Goal: Complete application form

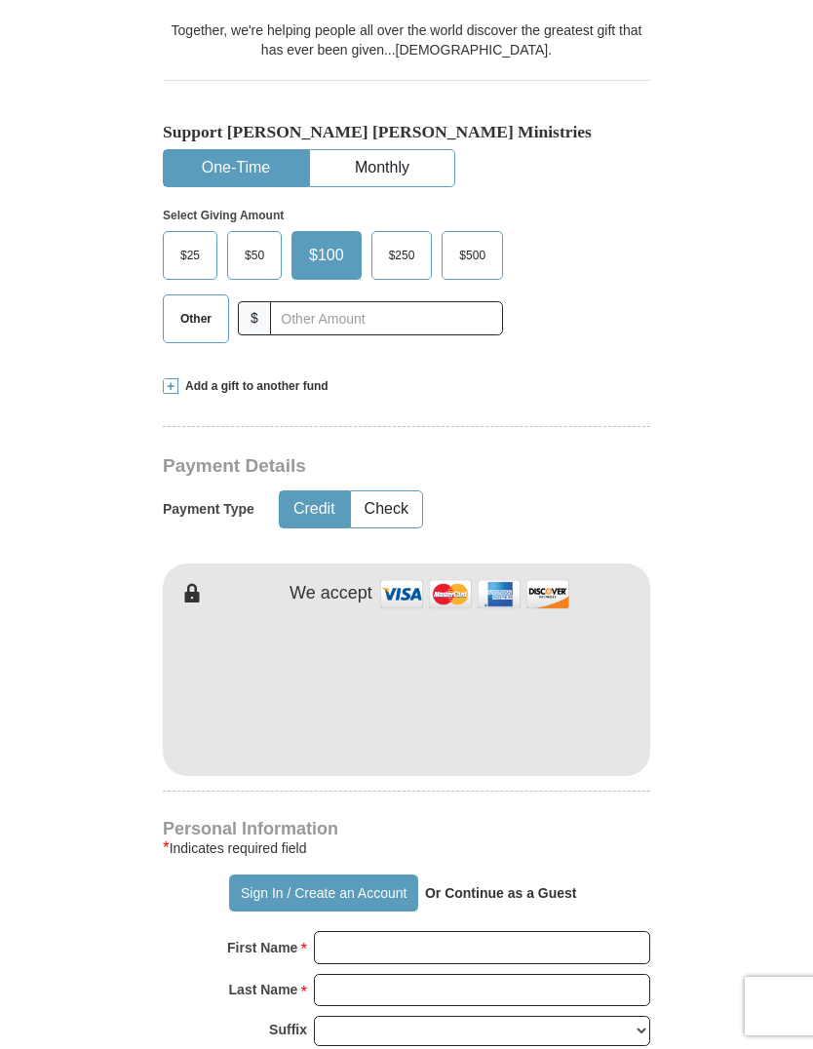
scroll to position [490, 0]
click at [398, 493] on button "Check" at bounding box center [386, 511] width 71 height 36
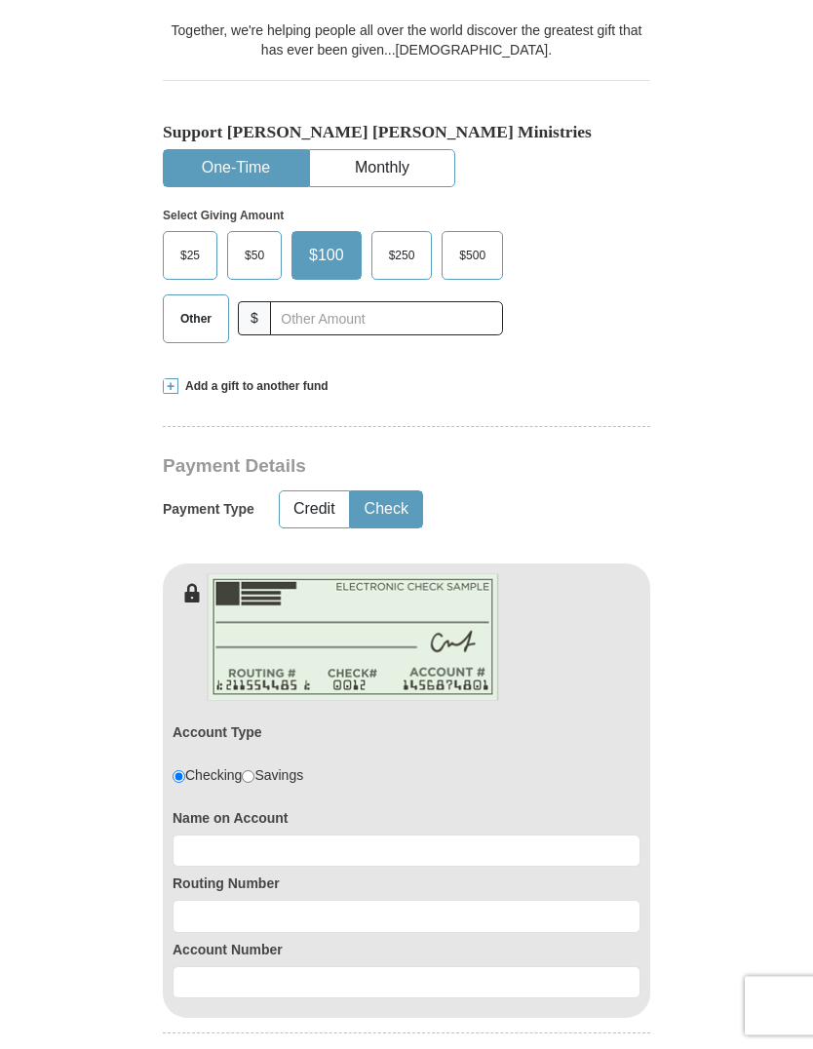
scroll to position [491, 0]
click at [399, 492] on button "Check" at bounding box center [386, 510] width 71 height 36
click at [322, 492] on button "Credit" at bounding box center [314, 510] width 69 height 36
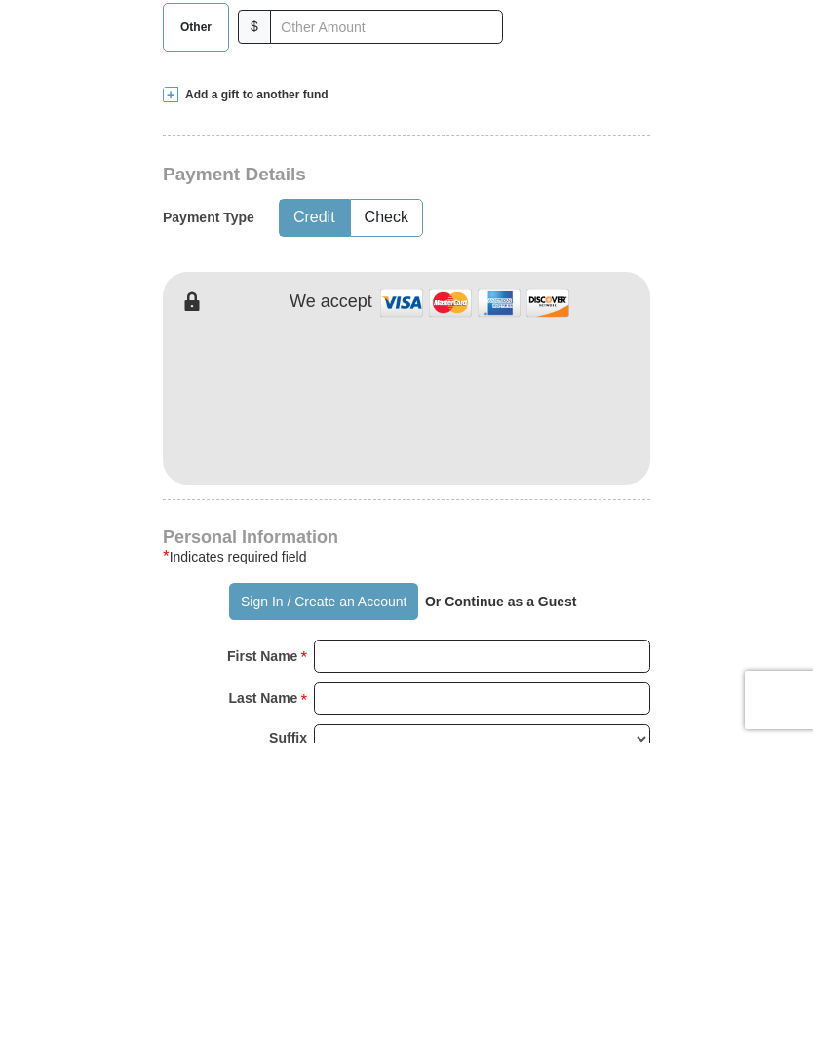
scroll to position [526, 0]
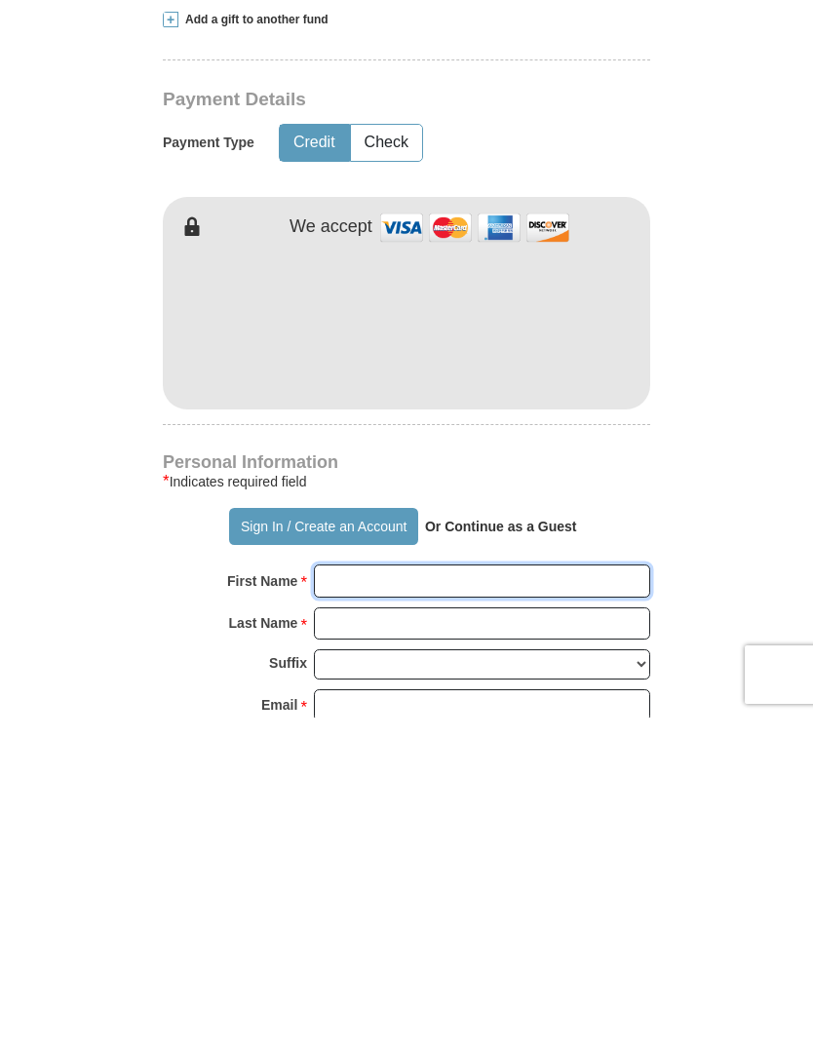
click at [357, 896] on input "First Name *" at bounding box center [482, 912] width 336 height 33
type input "[PERSON_NAME]"
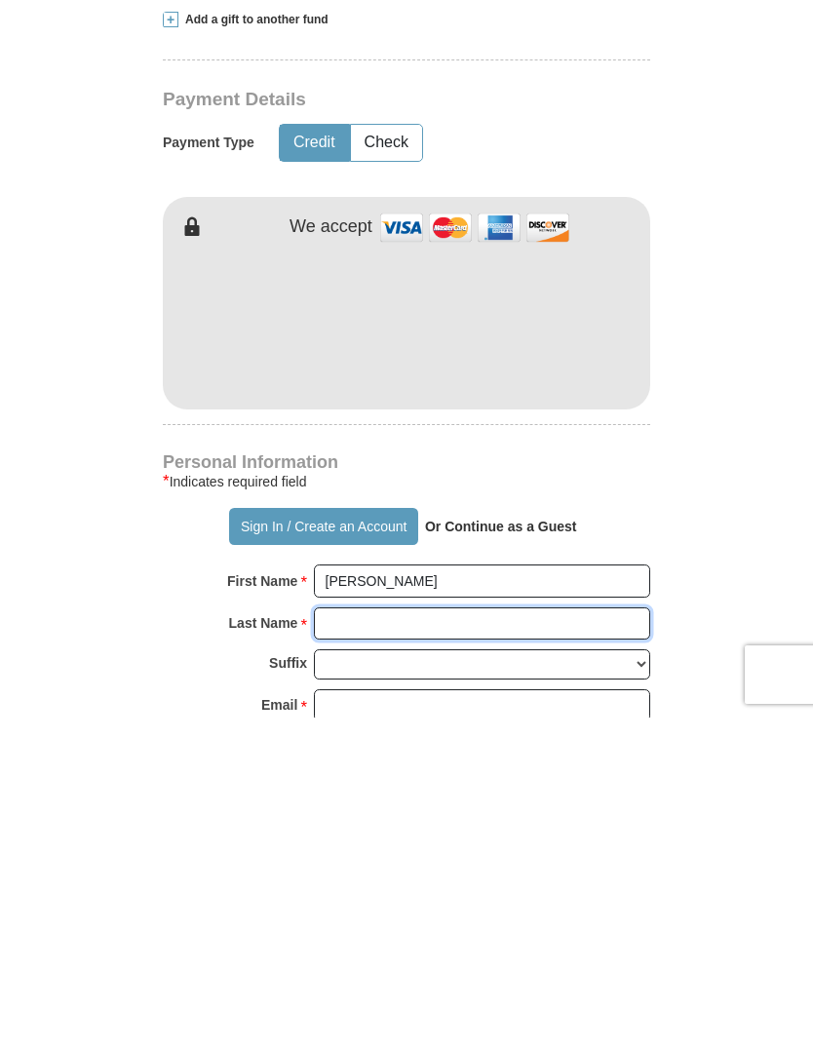
click at [359, 939] on input "Last Name *" at bounding box center [482, 955] width 336 height 33
type input "Hooks"
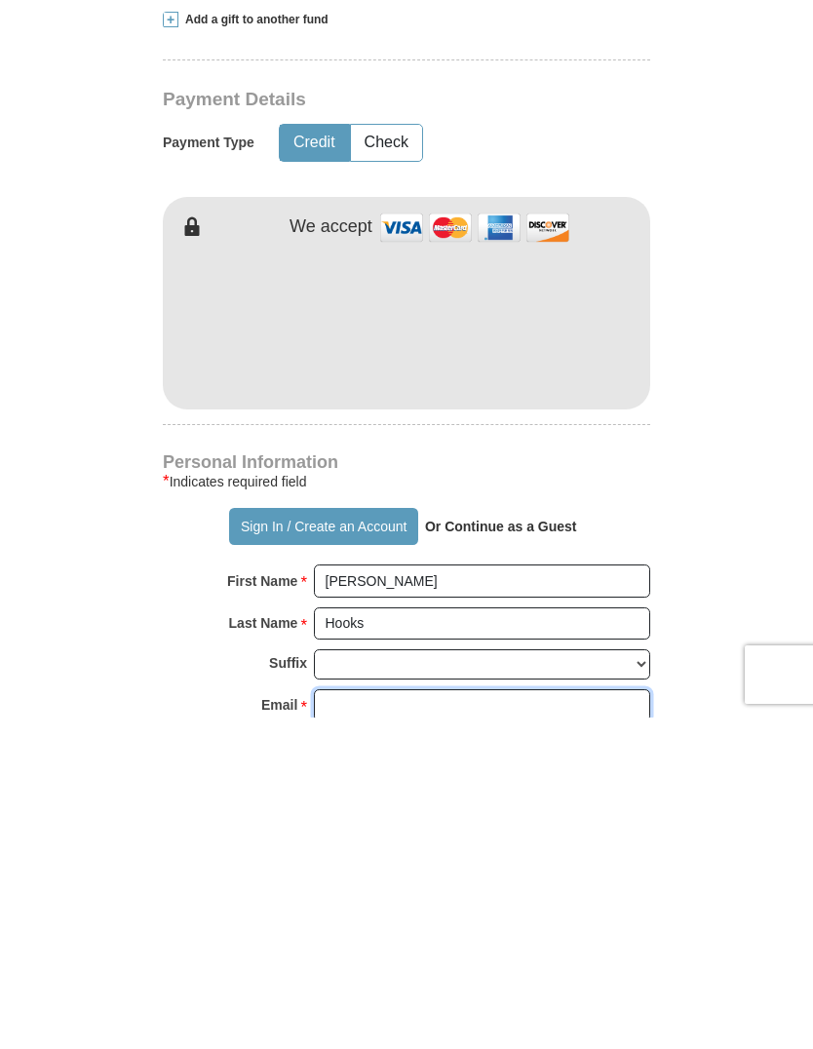
click at [371, 1021] on input "Email *" at bounding box center [482, 1037] width 336 height 33
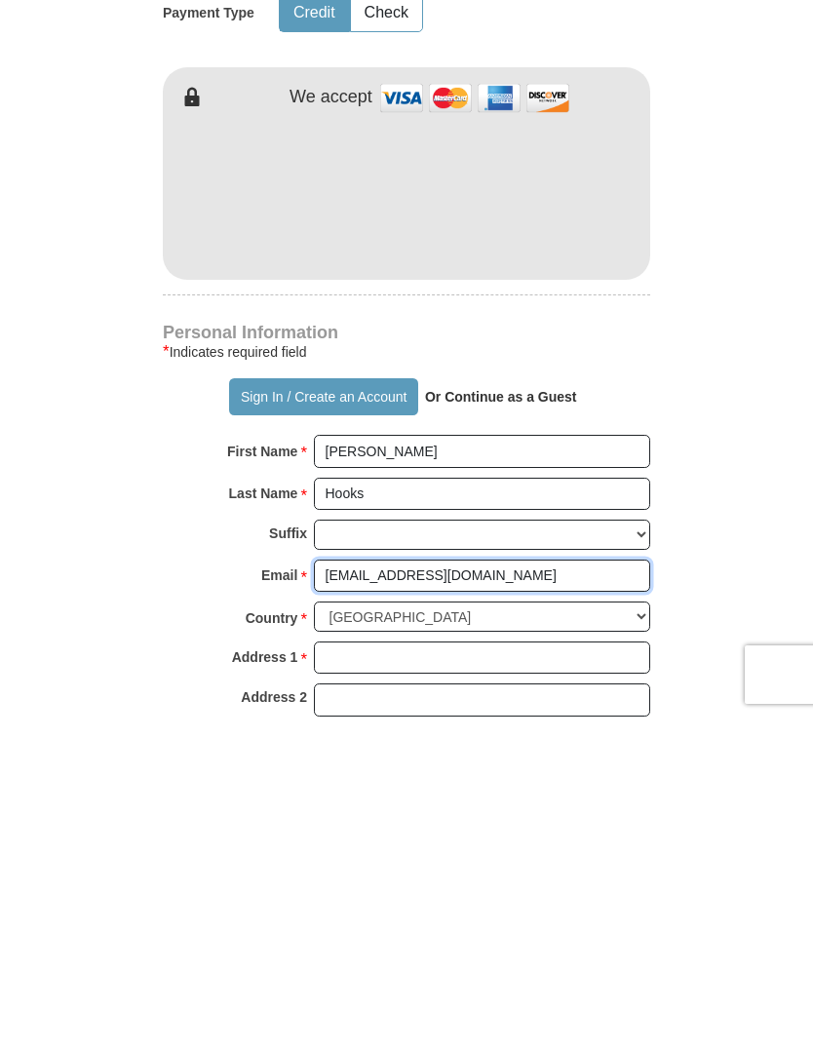
scroll to position [695, 0]
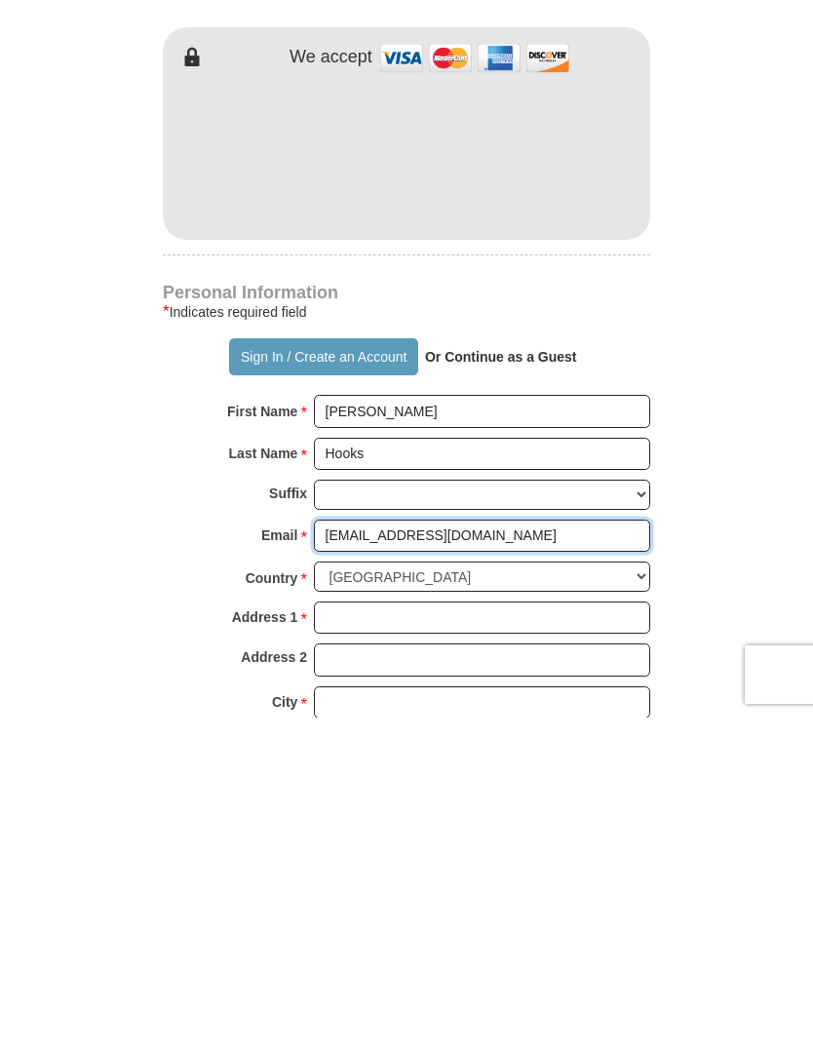
type input "[EMAIL_ADDRESS][DOMAIN_NAME]"
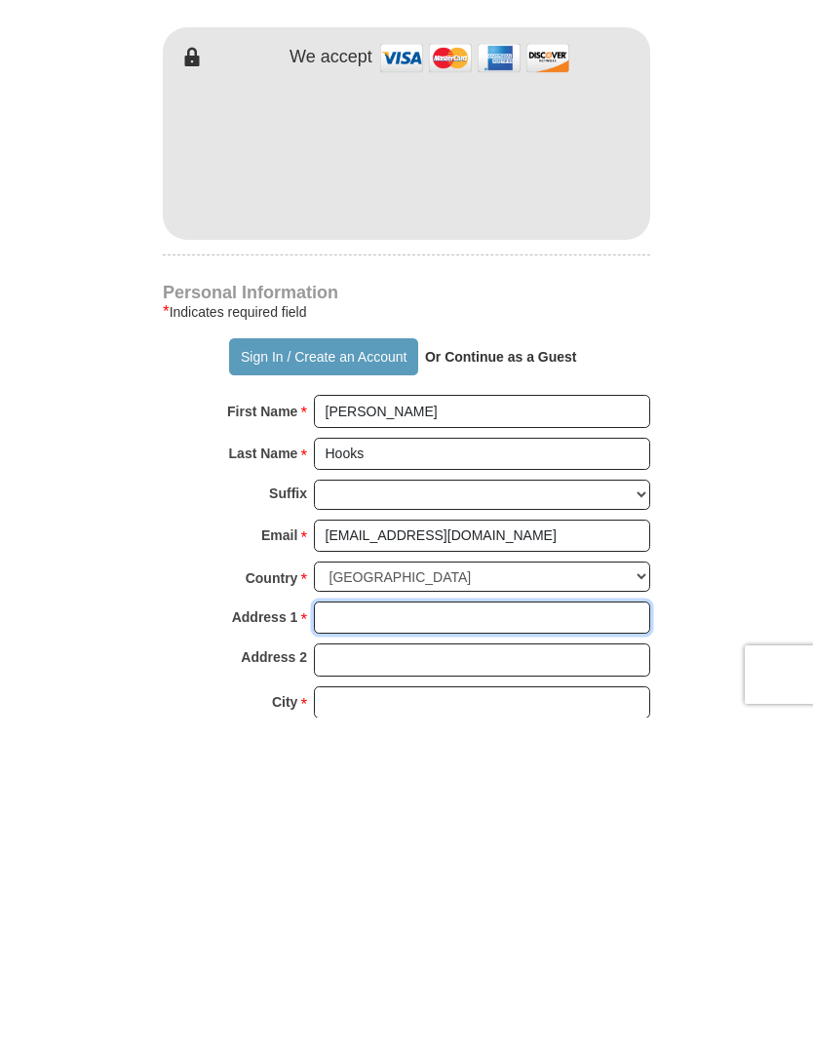
click at [427, 933] on input "Address 1 *" at bounding box center [482, 949] width 336 height 33
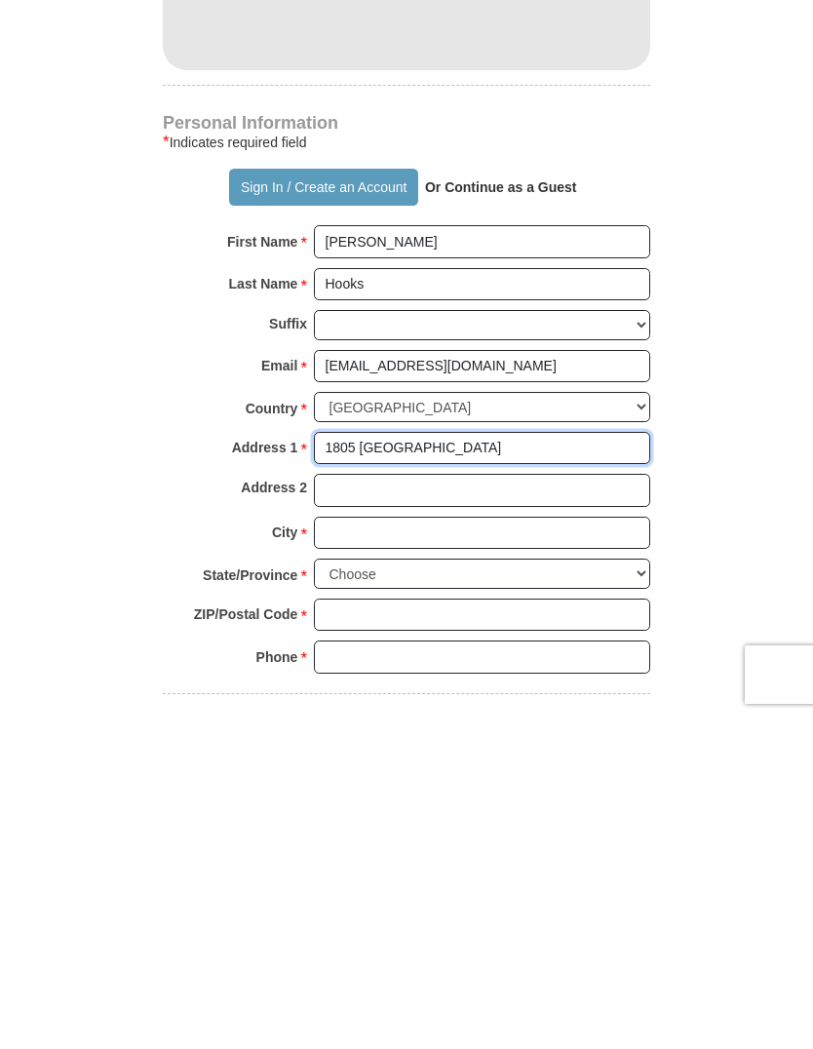
scroll to position [872, 0]
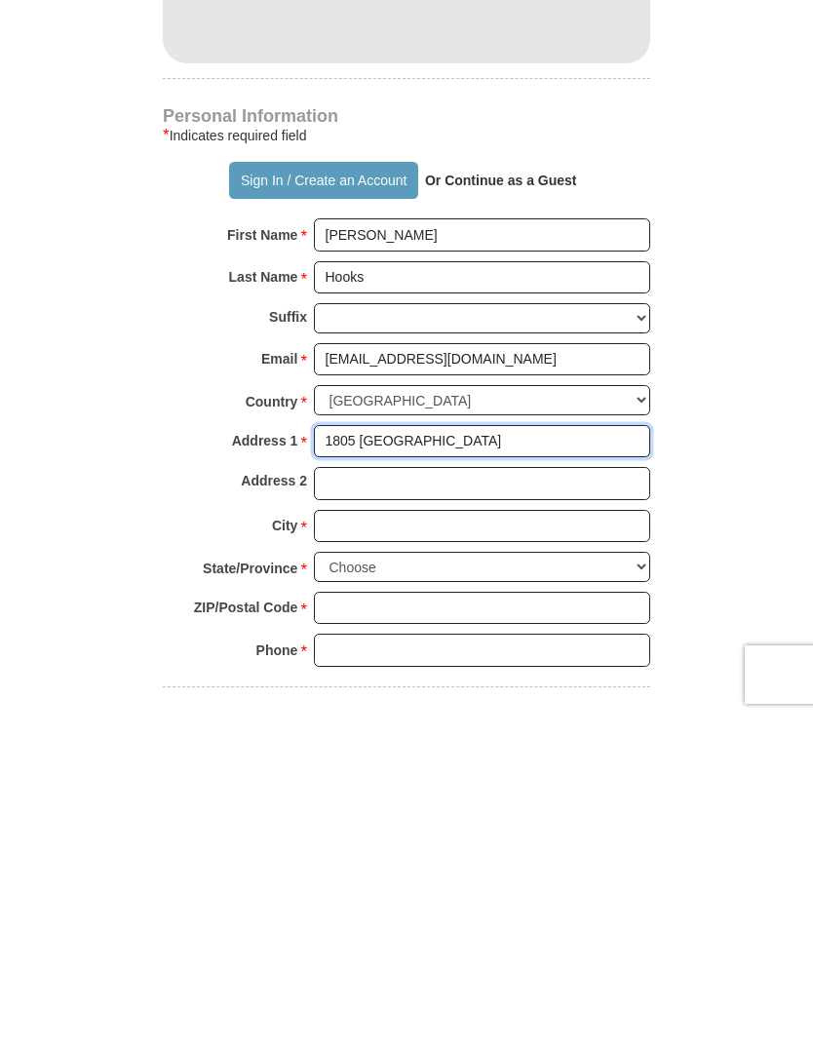
type input "1805 [GEOGRAPHIC_DATA]"
click at [374, 799] on input "Address 2" at bounding box center [482, 815] width 336 height 33
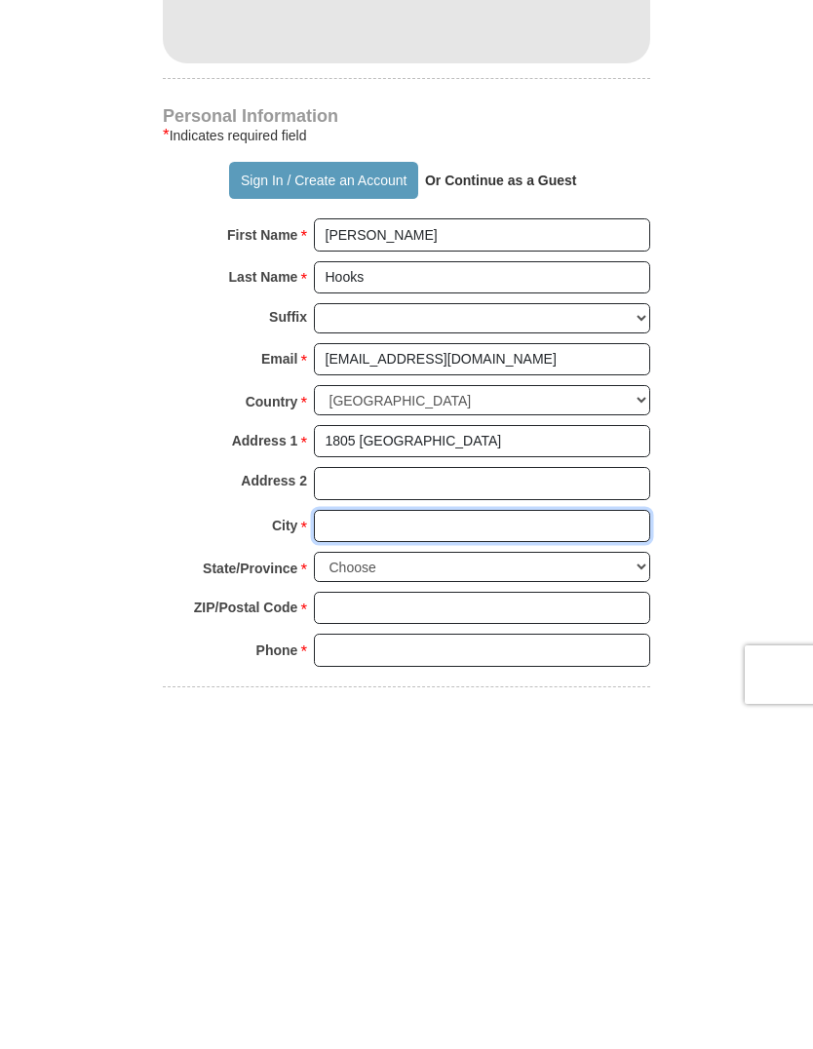
click at [347, 842] on input "City *" at bounding box center [482, 858] width 336 height 33
type input "[GEOGRAPHIC_DATA]"
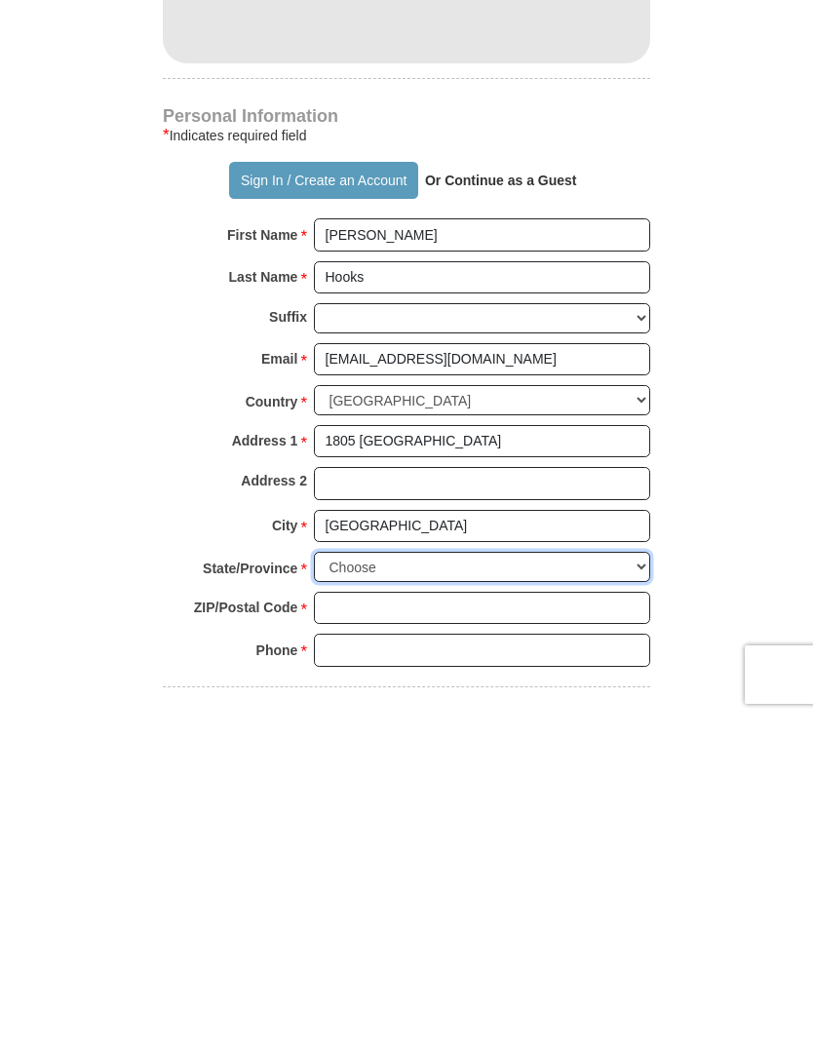
click at [634, 884] on select "Choose [US_STATE] [US_STATE] [US_STATE] [US_STATE] [US_STATE] Armed Forces Amer…" at bounding box center [482, 899] width 336 height 30
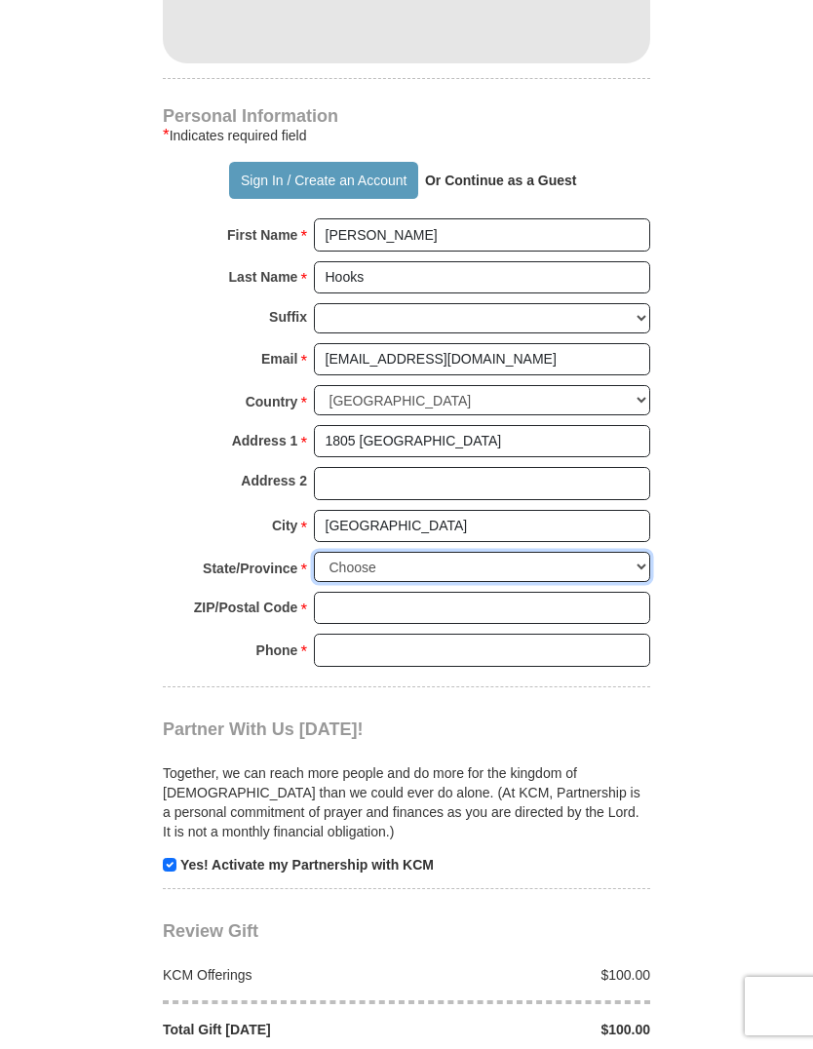
select select "CA"
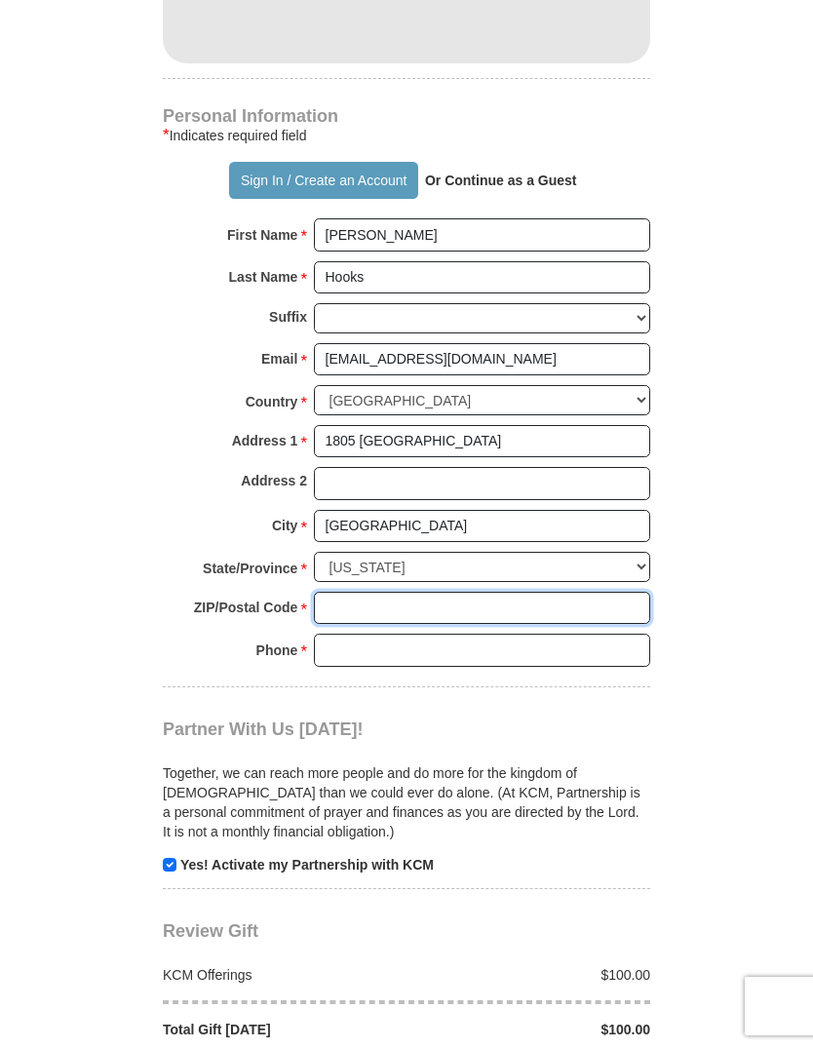
click at [367, 592] on input "ZIP/Postal Code *" at bounding box center [482, 608] width 336 height 33
type input "92103"
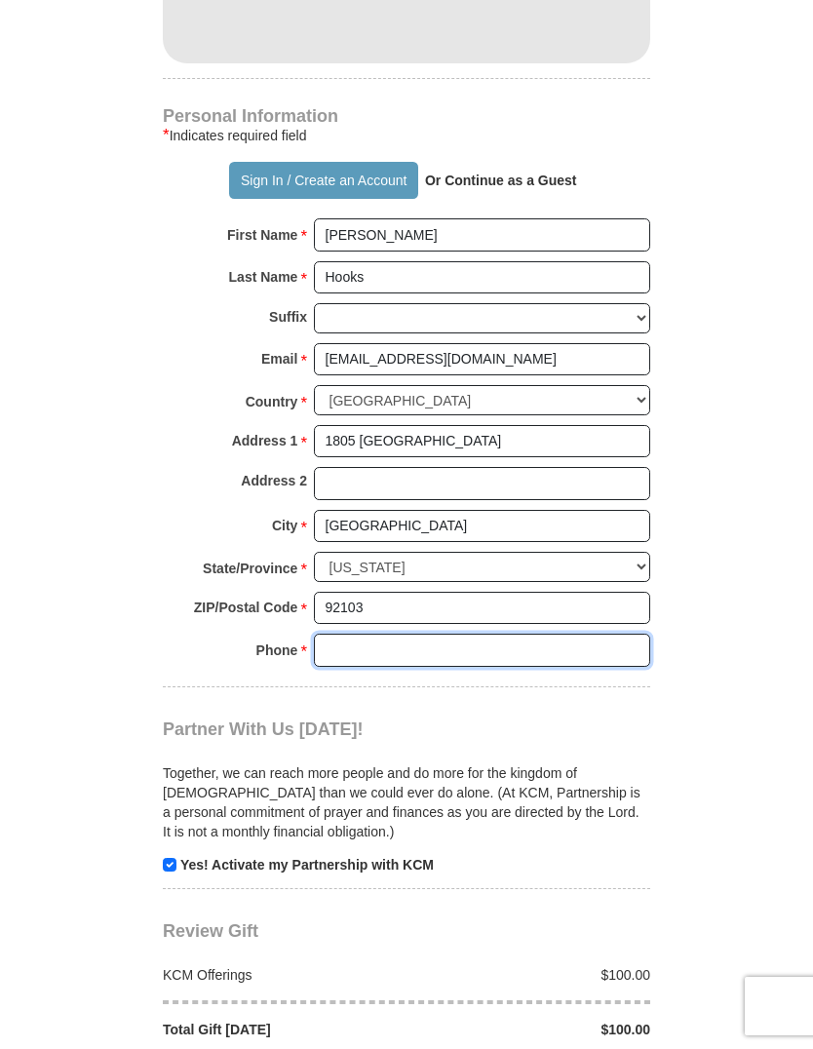
click at [360, 634] on input "Phone * *" at bounding box center [482, 650] width 336 height 33
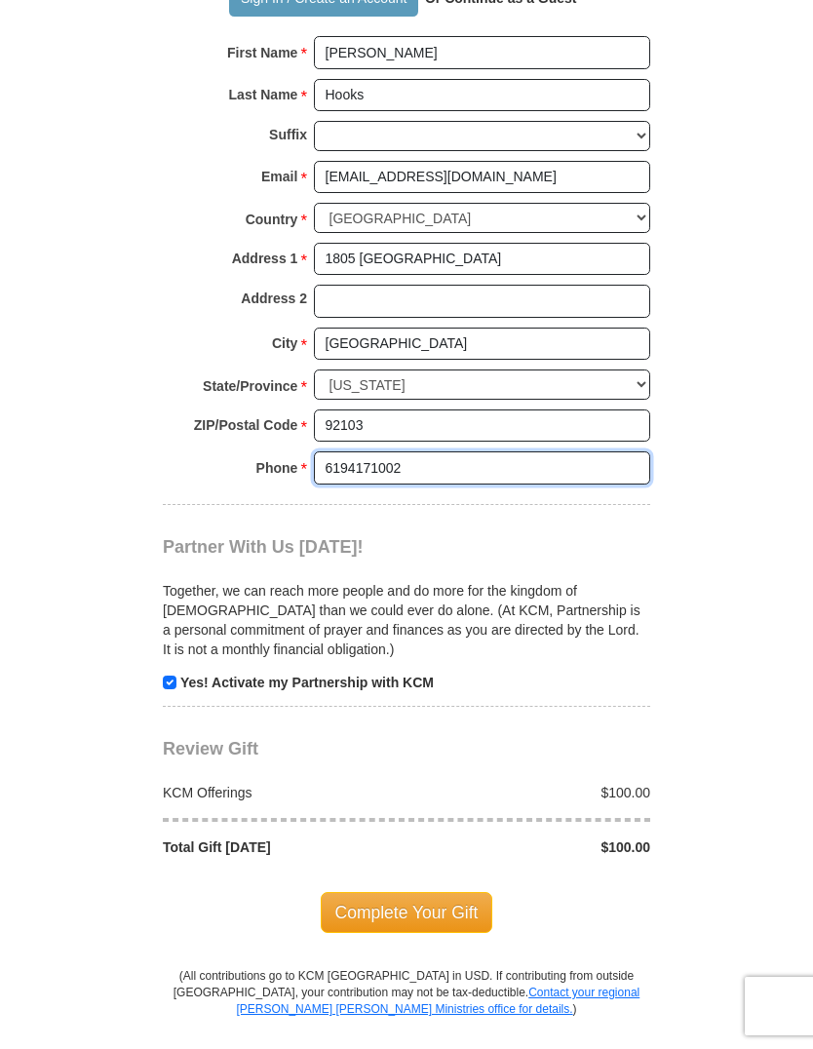
scroll to position [1366, 0]
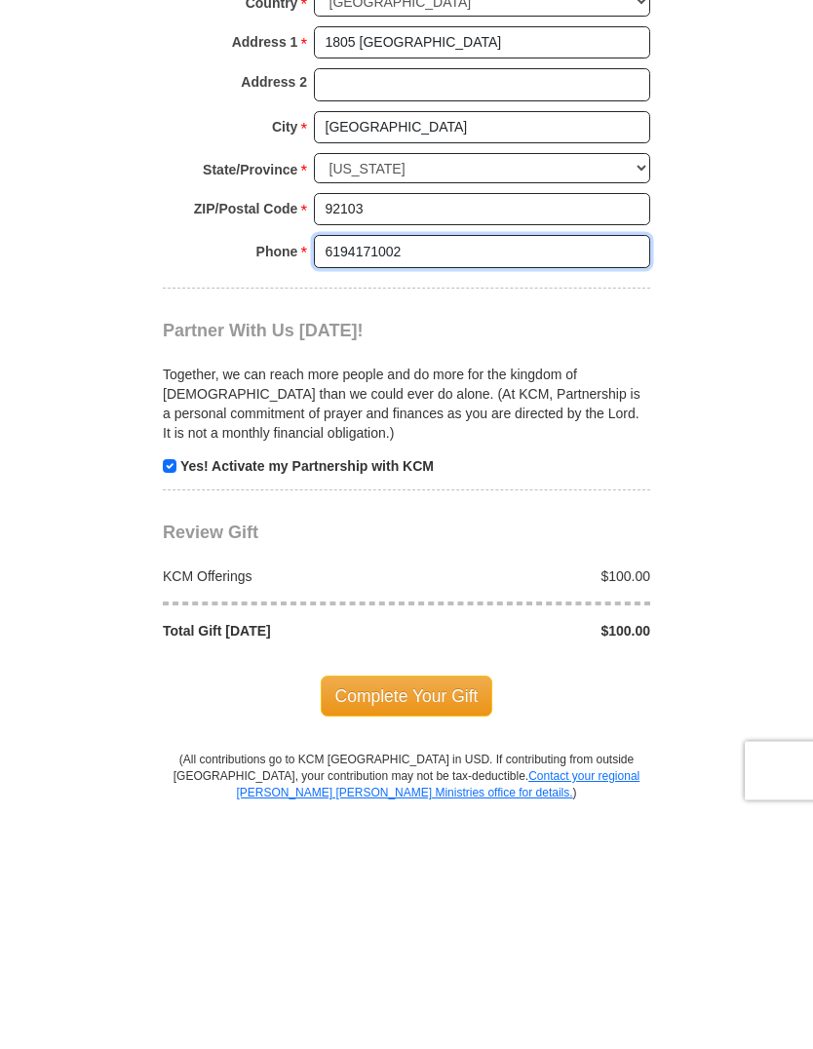
type input "6194171002"
click at [412, 912] on span "Complete Your Gift" at bounding box center [407, 932] width 173 height 41
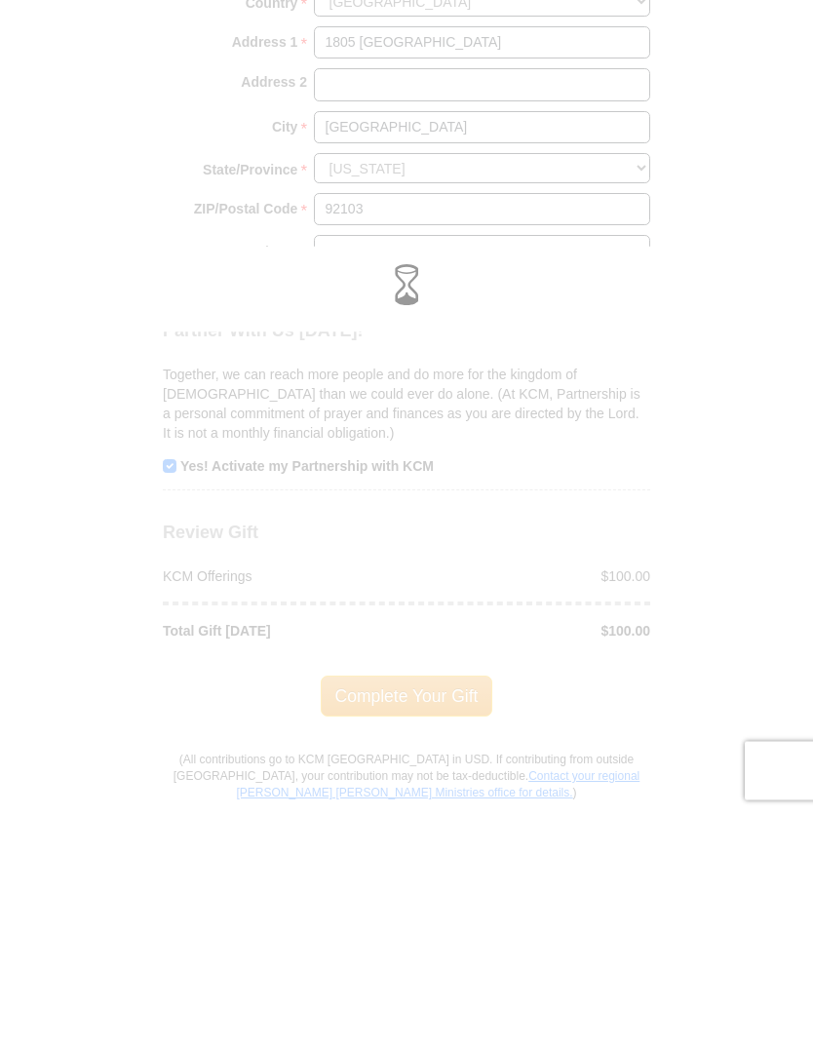
scroll to position [1602, 0]
